Goal: Browse casually

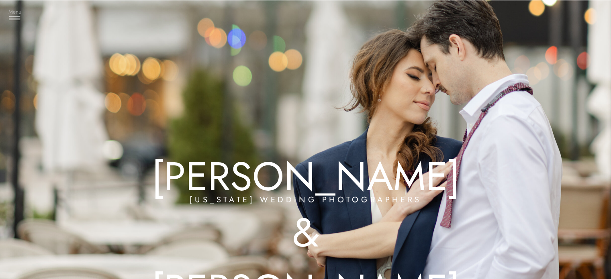
click at [12, 14] on h3 "Menu" at bounding box center [15, 12] width 20 height 8
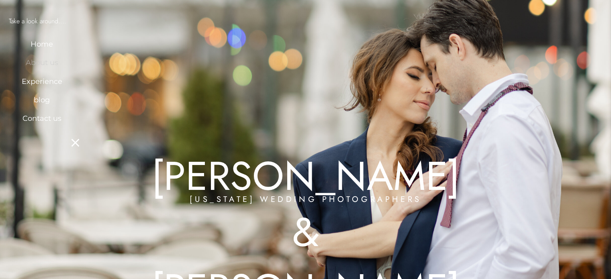
click at [43, 62] on h3 "About us" at bounding box center [42, 62] width 48 height 8
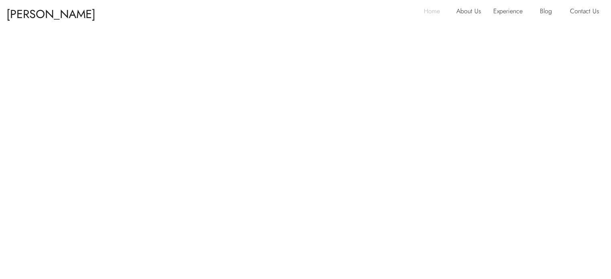
click at [425, 12] on p "Home" at bounding box center [434, 12] width 21 height 13
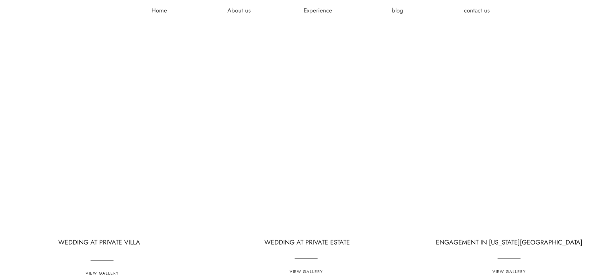
scroll to position [2116, 0]
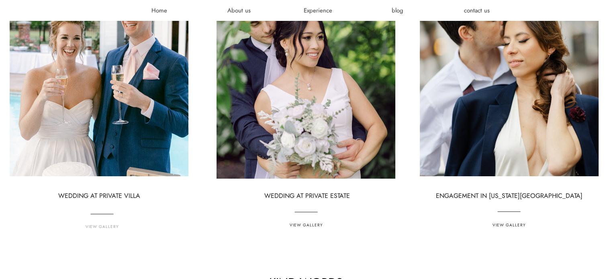
click at [100, 226] on h3 "View gallery" at bounding box center [102, 227] width 57 height 6
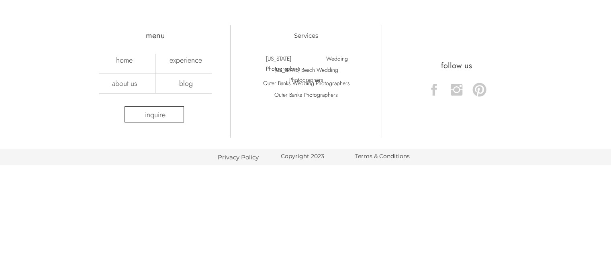
scroll to position [4675, 0]
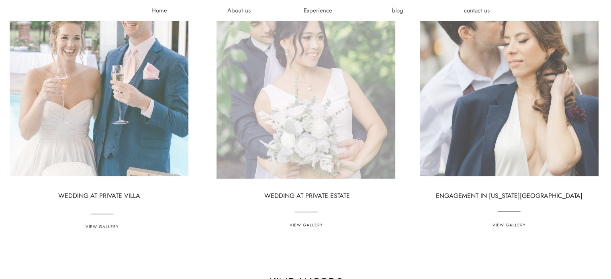
scroll to position [2116, 0]
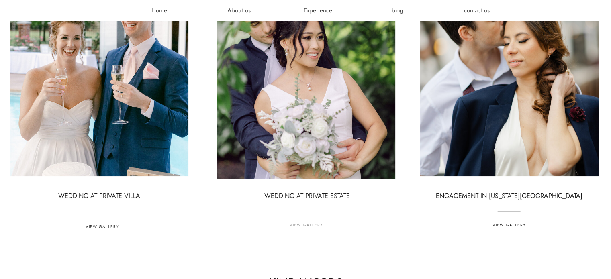
click at [310, 226] on p "View gallery" at bounding box center [306, 225] width 57 height 6
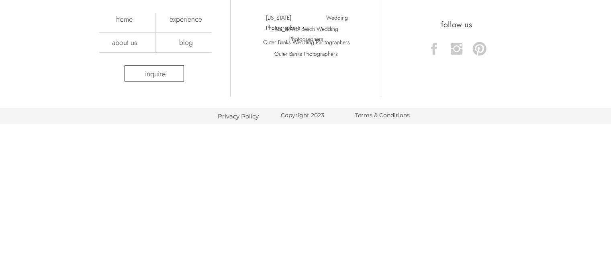
scroll to position [4603, 0]
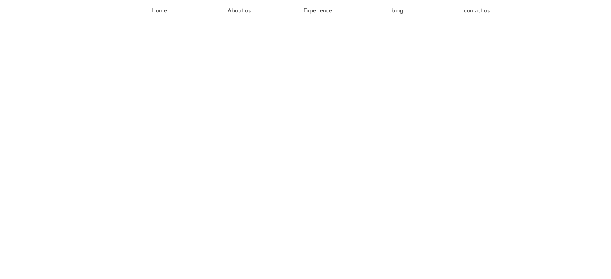
scroll to position [2116, 0]
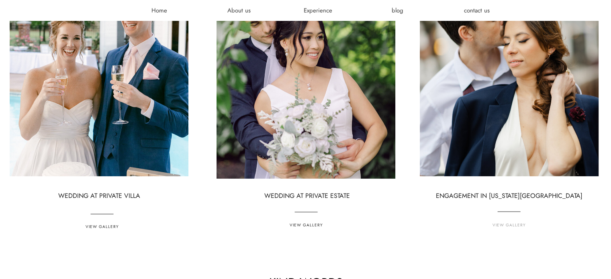
click at [510, 227] on p "View gallery" at bounding box center [509, 225] width 57 height 6
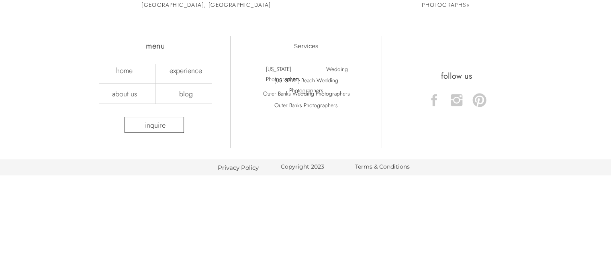
scroll to position [3410, 0]
